Goal: Task Accomplishment & Management: Manage account settings

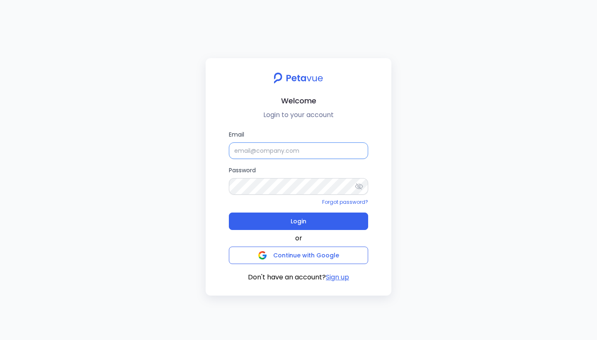
click at [284, 149] on input "Email" at bounding box center [298, 150] width 139 height 17
type input "[EMAIL_ADDRESS][DOMAIN_NAME]"
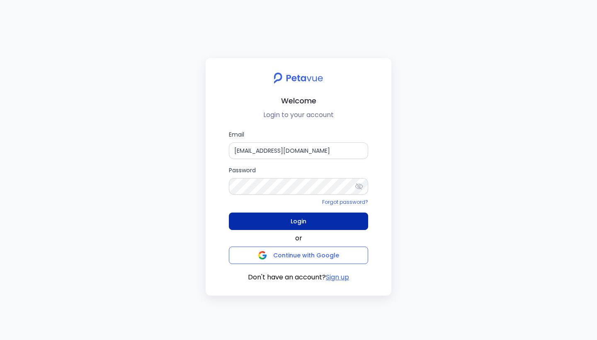
click at [315, 219] on button "Login" at bounding box center [298, 220] width 139 height 17
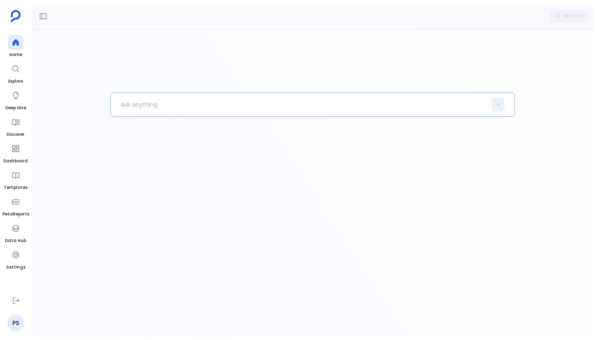
click at [133, 107] on p at bounding box center [299, 105] width 376 height 22
click at [102, 82] on div at bounding box center [313, 182] width 562 height 307
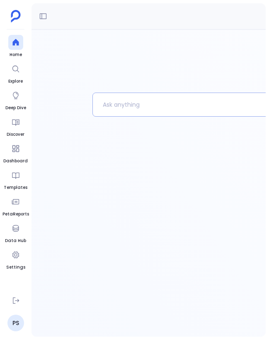
click at [221, 106] on p at bounding box center [235, 105] width 285 height 22
click at [160, 146] on div at bounding box center [248, 214] width 313 height 244
click at [16, 303] on icon at bounding box center [16, 300] width 8 height 8
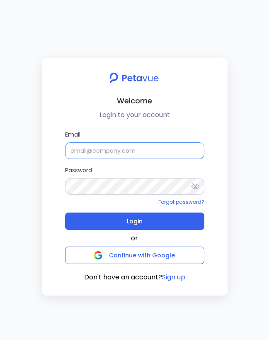
click at [113, 148] on input "Email" at bounding box center [134, 150] width 139 height 17
type input "[EMAIL_ADDRESS][DOMAIN_NAME]"
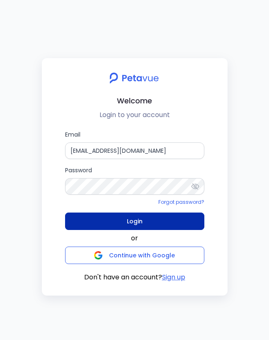
click at [138, 218] on span "Login" at bounding box center [135, 221] width 16 height 12
